Goal: Task Accomplishment & Management: Use online tool/utility

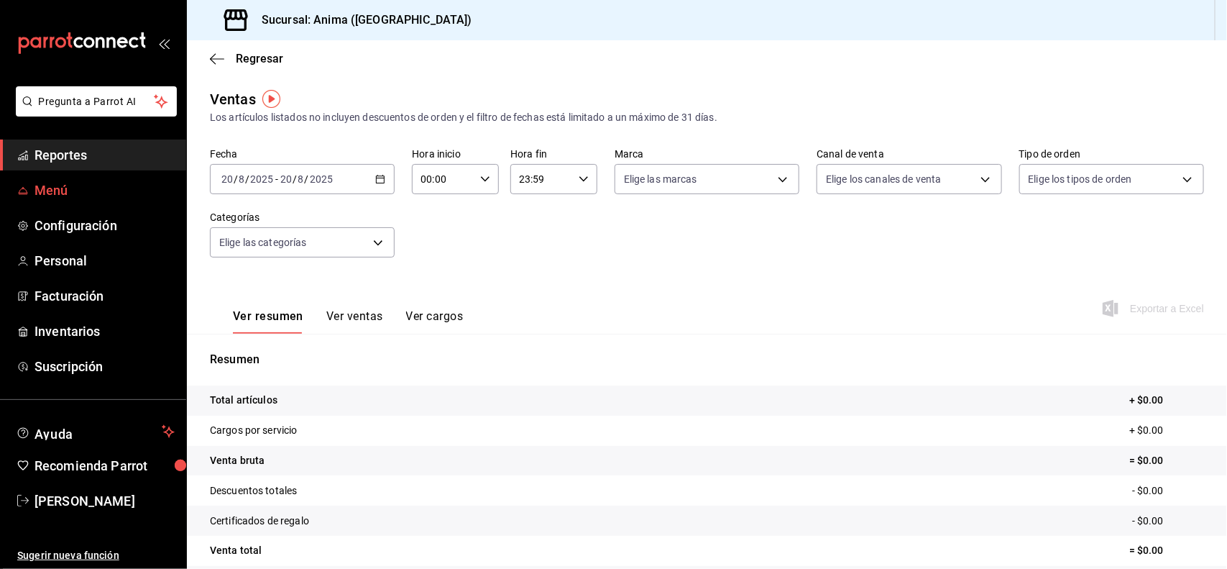
click at [67, 188] on span "Menú" at bounding box center [104, 189] width 140 height 19
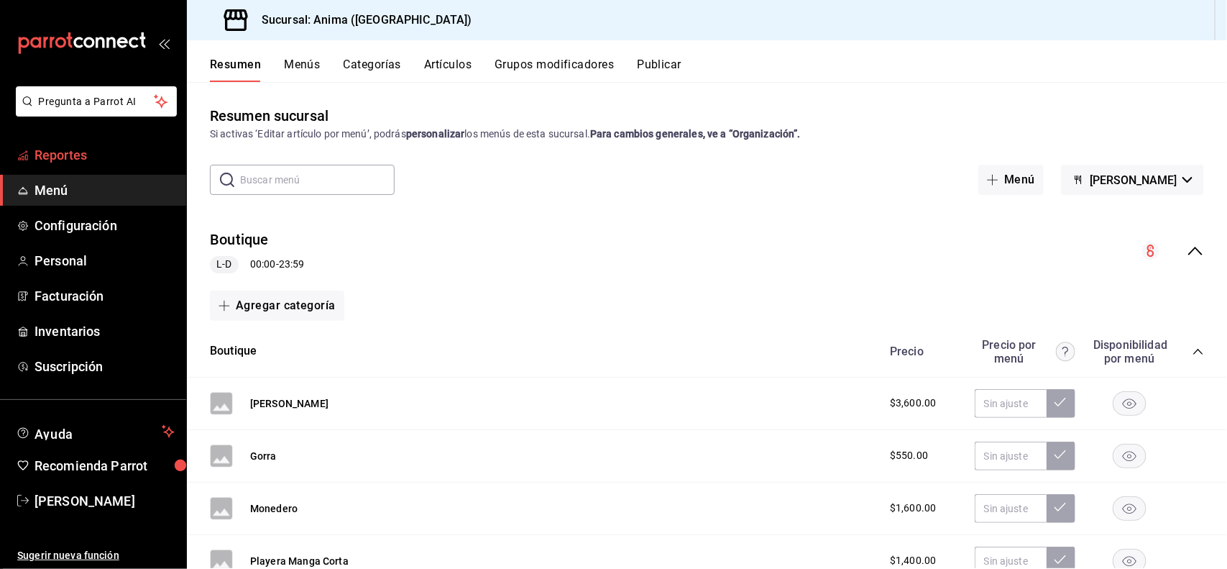
click at [60, 149] on span "Reportes" at bounding box center [104, 154] width 140 height 19
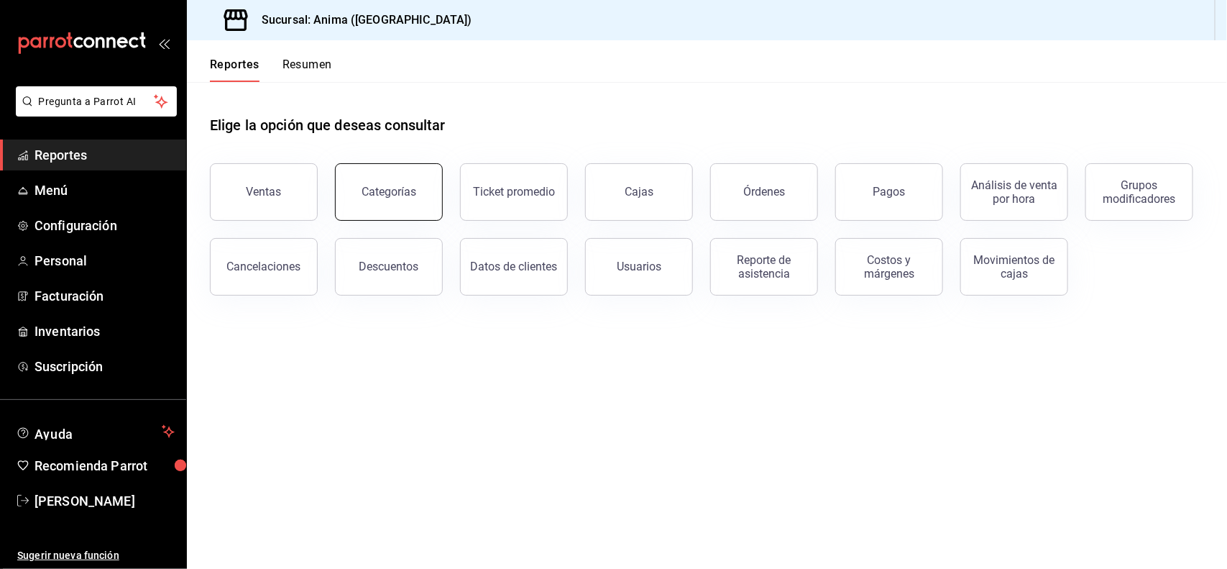
click at [394, 216] on button "Categorías" at bounding box center [389, 191] width 108 height 57
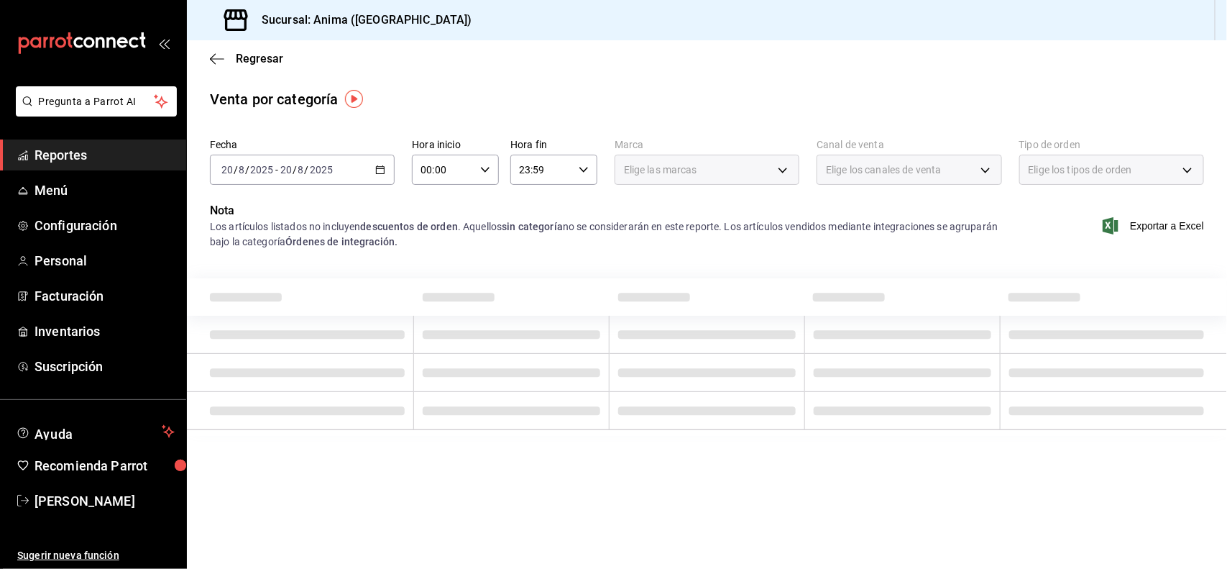
click at [307, 169] on span "/" at bounding box center [307, 169] width 4 height 11
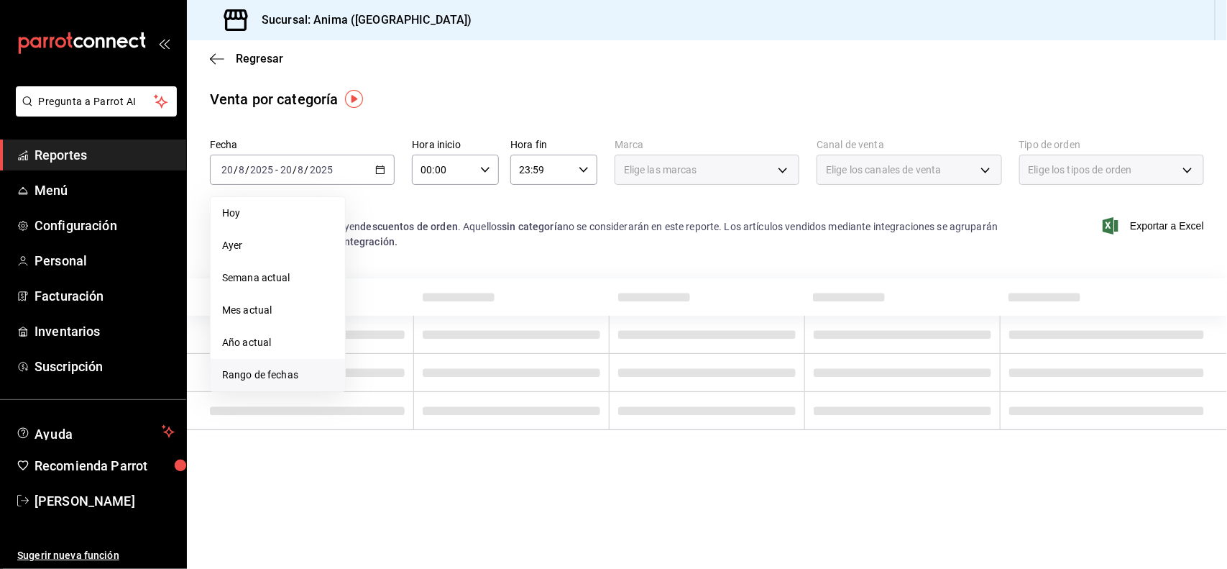
click at [308, 371] on span "Rango de fechas" at bounding box center [277, 374] width 111 height 15
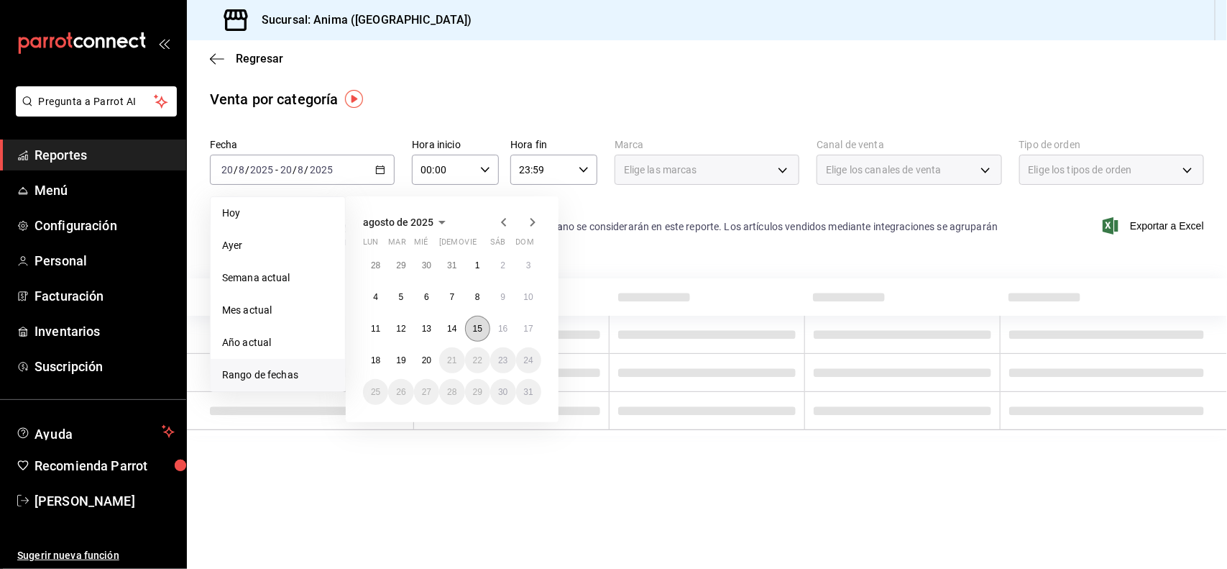
click at [487, 323] on button "15" at bounding box center [477, 329] width 25 height 26
click at [526, 328] on abbr "17" at bounding box center [528, 328] width 9 height 10
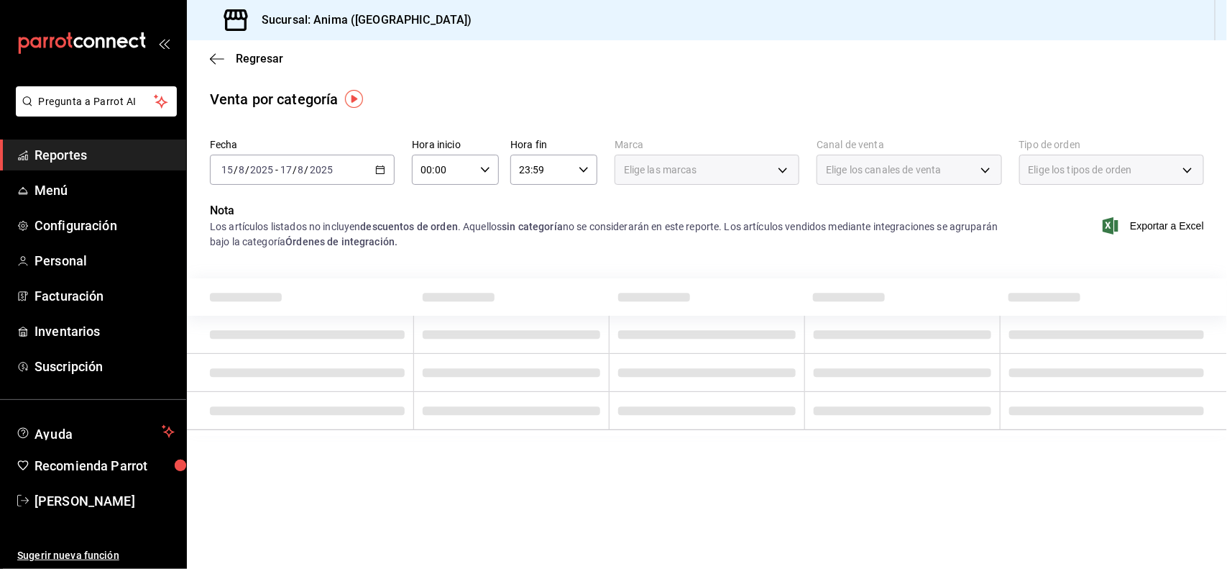
click at [967, 96] on div "Venta por categoría" at bounding box center [707, 99] width 1040 height 22
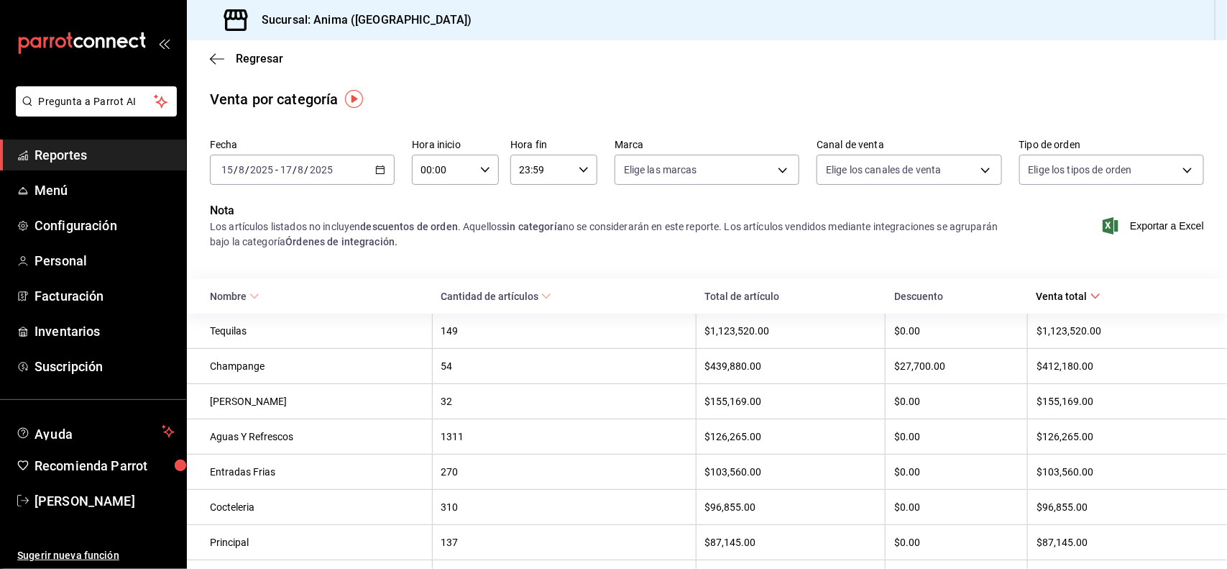
click at [244, 299] on span "Nombre" at bounding box center [235, 295] width 50 height 11
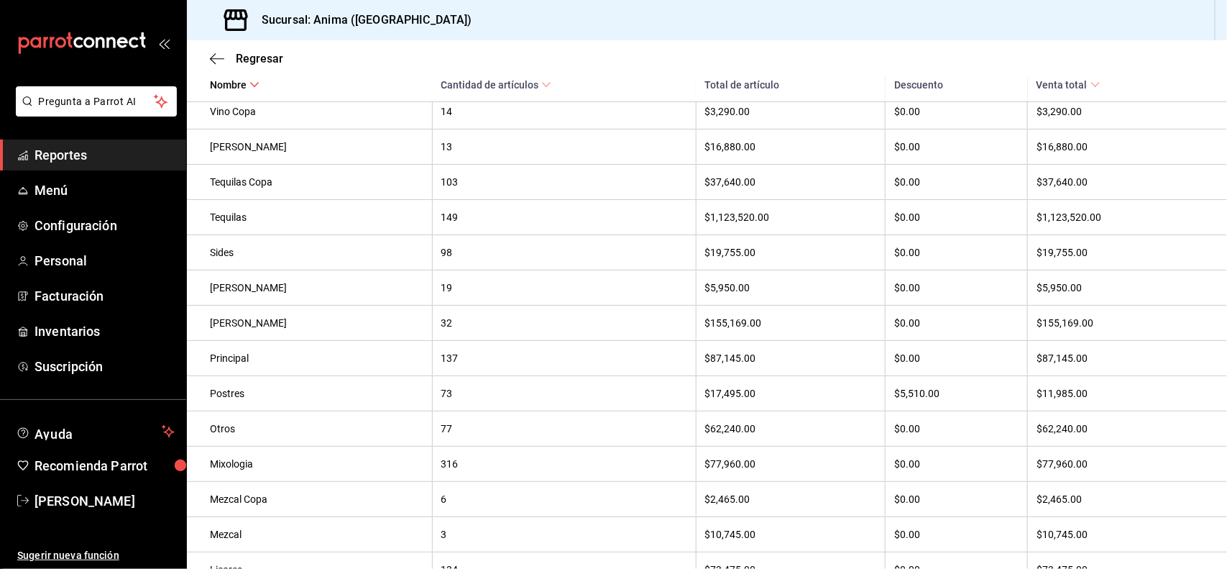
scroll to position [572, 0]
